Goal: Task Accomplishment & Management: Use online tool/utility

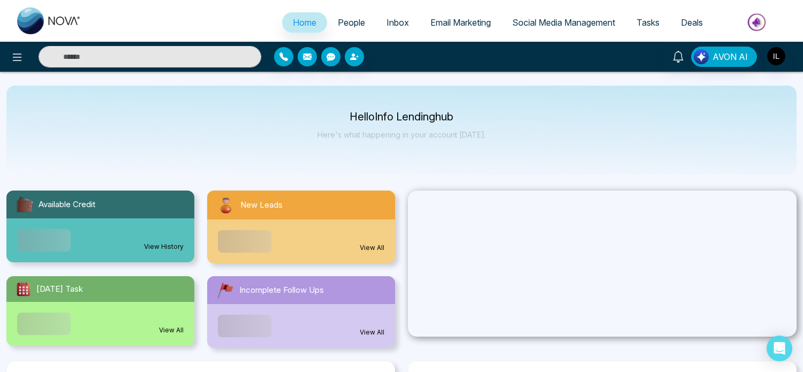
select select "*"
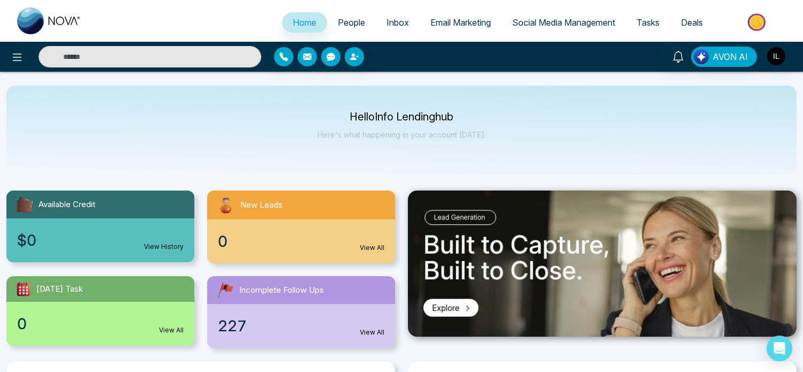
click at [464, 23] on span "Email Marketing" at bounding box center [460, 22] width 60 height 11
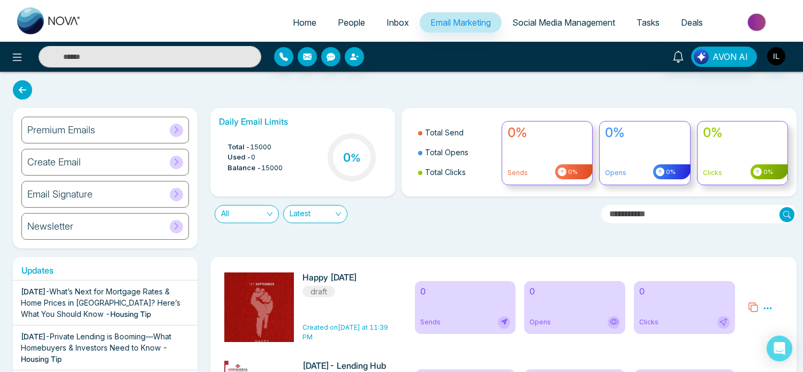
click at [178, 132] on icon at bounding box center [176, 130] width 8 height 8
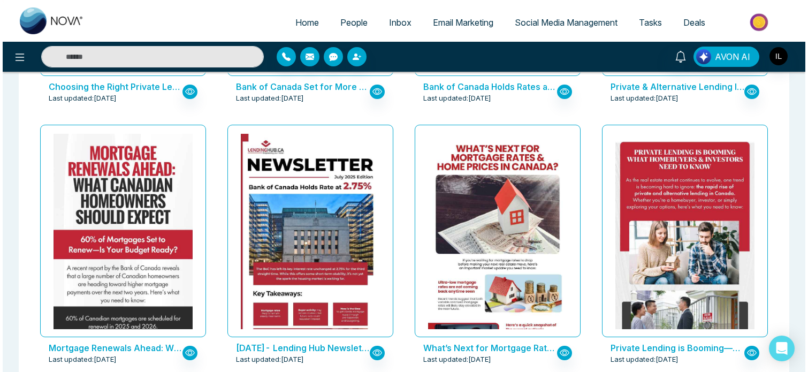
scroll to position [543, 0]
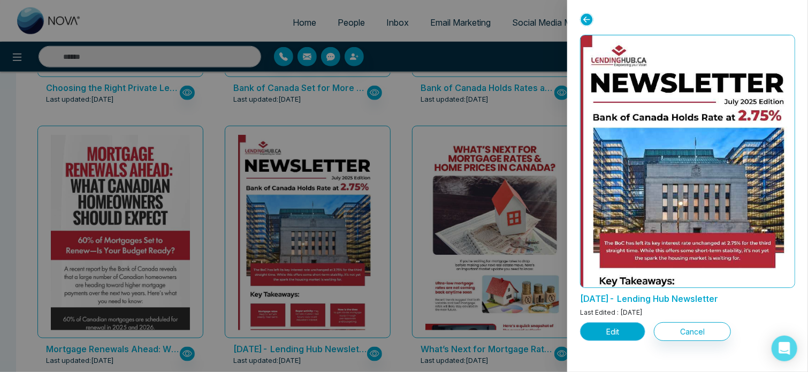
click at [621, 333] on button "Edit" at bounding box center [612, 331] width 65 height 19
click at [627, 337] on button "Edit" at bounding box center [612, 331] width 65 height 19
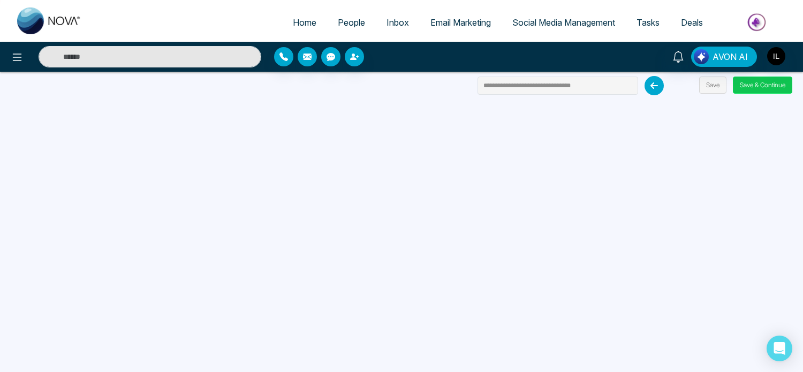
click at [752, 87] on button "Save & Continue" at bounding box center [762, 85] width 59 height 17
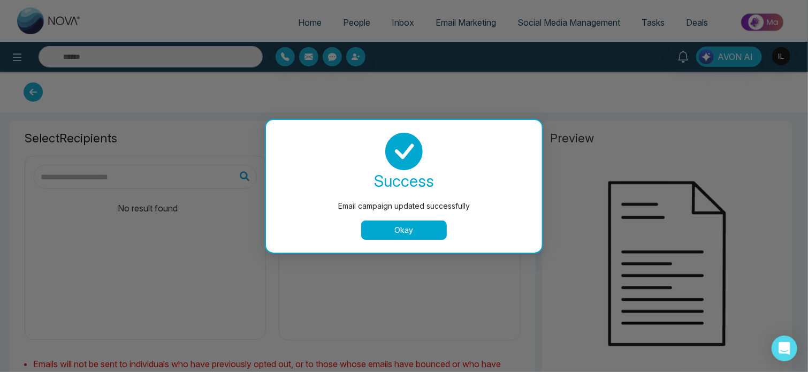
click at [392, 230] on button "Okay" at bounding box center [404, 229] width 86 height 19
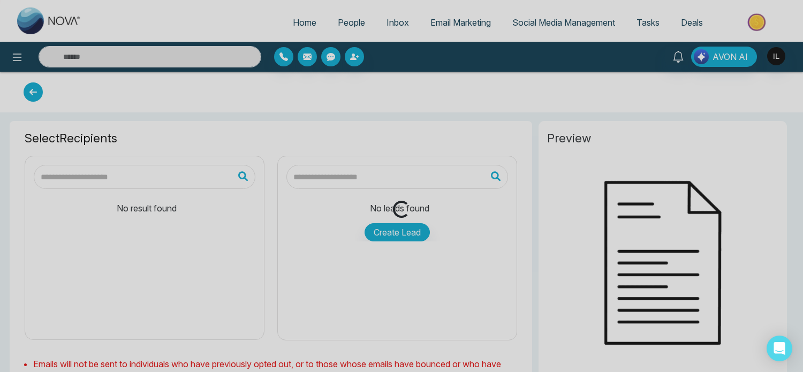
type input "**********"
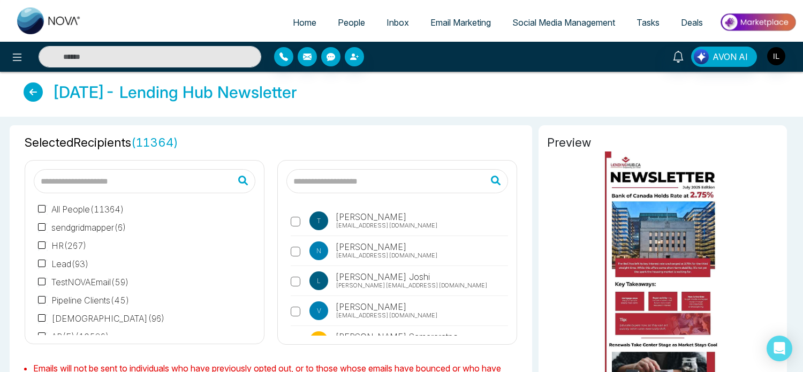
click at [458, 18] on span "Email Marketing" at bounding box center [460, 22] width 60 height 11
